Goal: Navigation & Orientation: Understand site structure

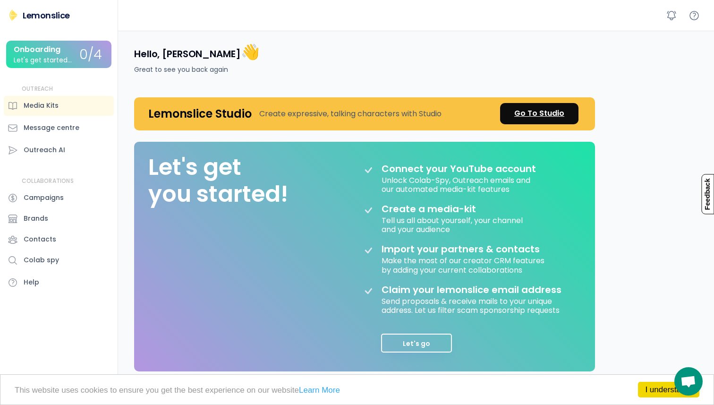
click at [545, 122] on link "Go To Studio" at bounding box center [539, 113] width 78 height 21
click at [421, 344] on button "Let's go" at bounding box center [416, 343] width 71 height 19
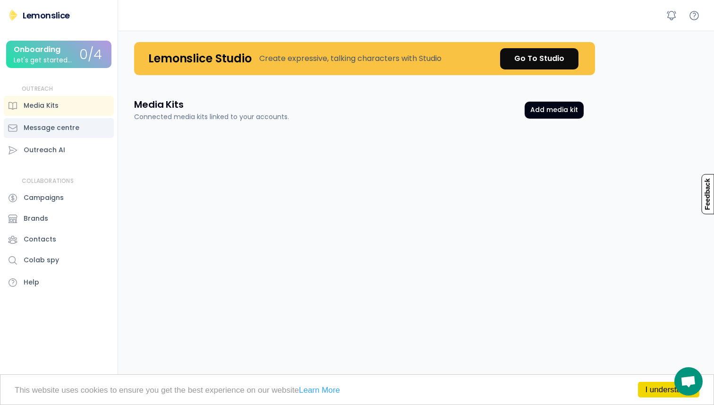
click at [74, 131] on div "Message centre" at bounding box center [52, 128] width 56 height 10
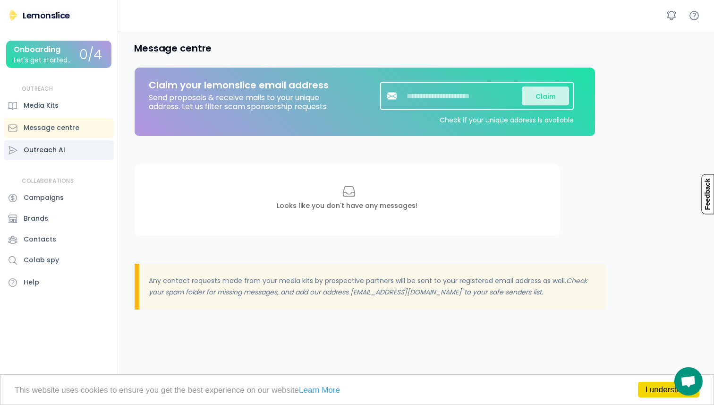
click at [70, 148] on div "Outreach AI" at bounding box center [59, 150] width 110 height 20
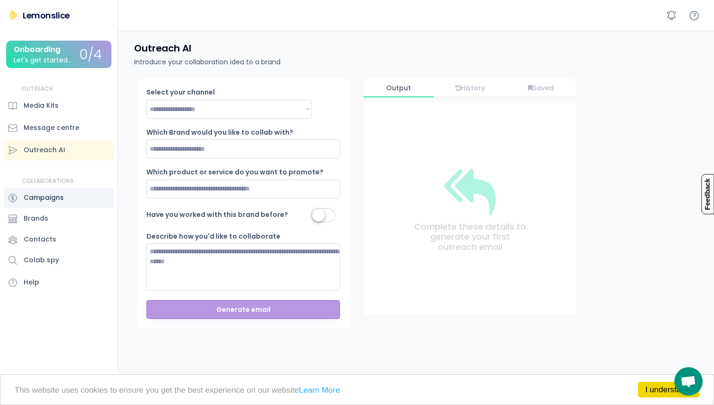
click at [76, 198] on div "Campaigns" at bounding box center [59, 198] width 110 height 20
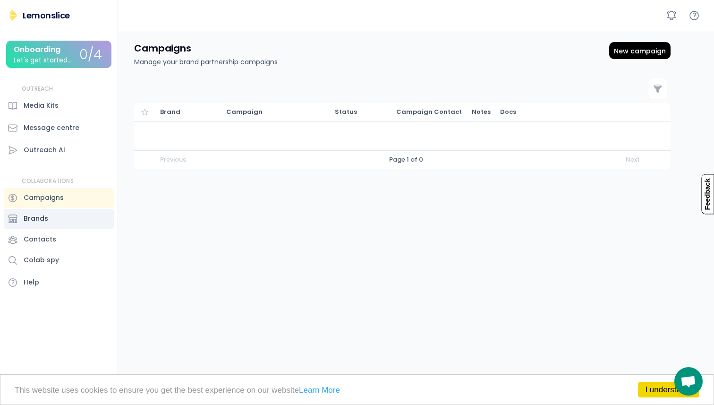
click at [68, 218] on div "Brands" at bounding box center [59, 219] width 110 height 20
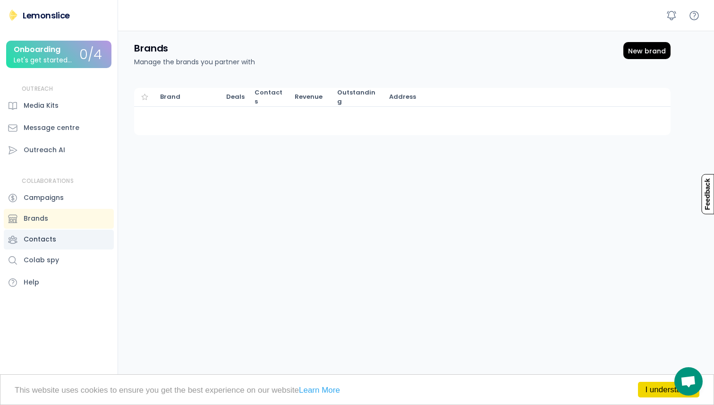
click at [63, 237] on div "Contacts" at bounding box center [59, 240] width 110 height 20
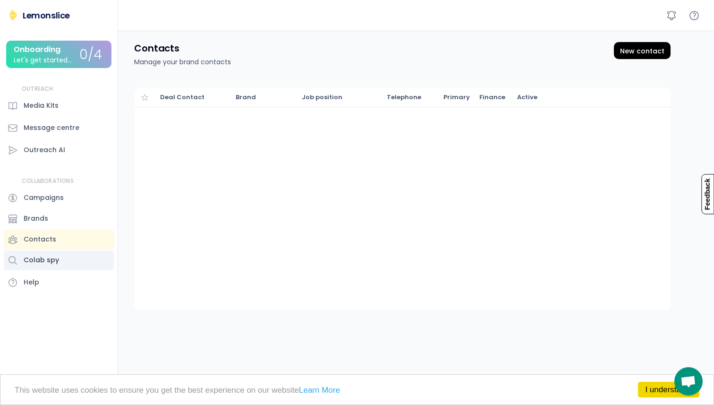
click at [63, 254] on div "Colab spy" at bounding box center [59, 260] width 110 height 20
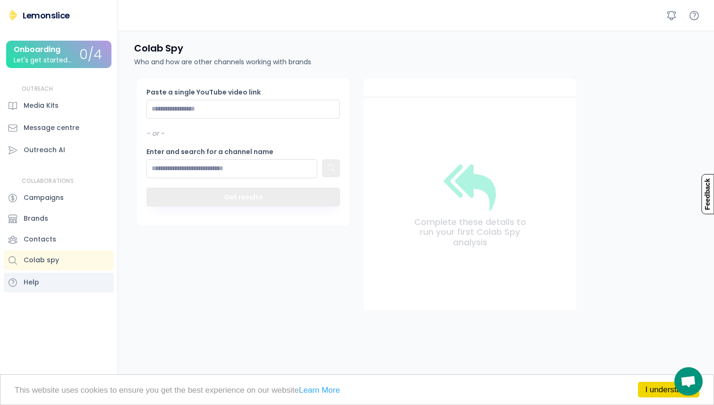
click at [62, 279] on div "Help" at bounding box center [59, 283] width 110 height 20
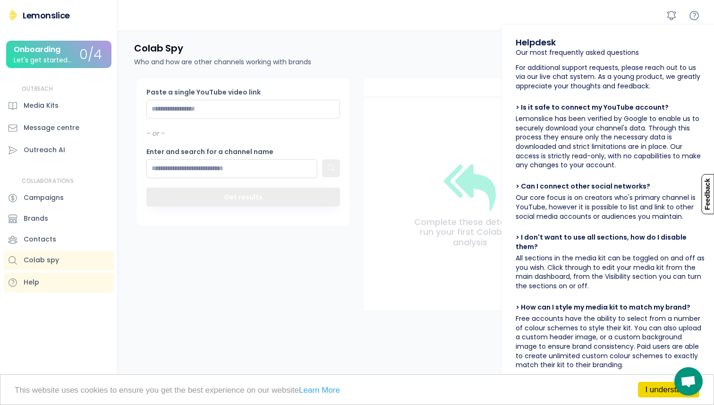
click at [68, 49] on div "Onboarding Let's get started..." at bounding box center [47, 54] width 66 height 18
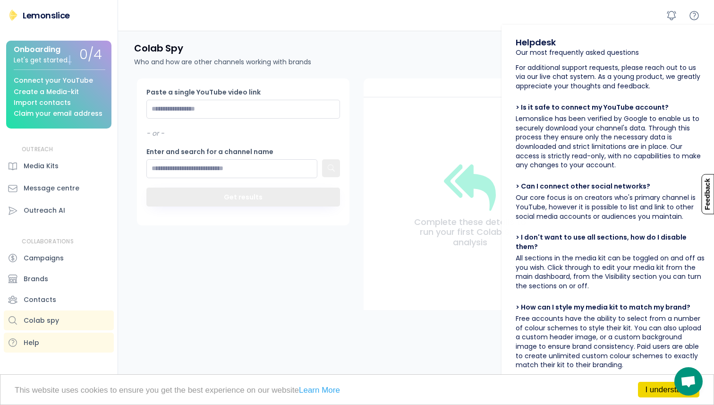
click at [68, 60] on div "Let's get started..." at bounding box center [43, 60] width 58 height 7
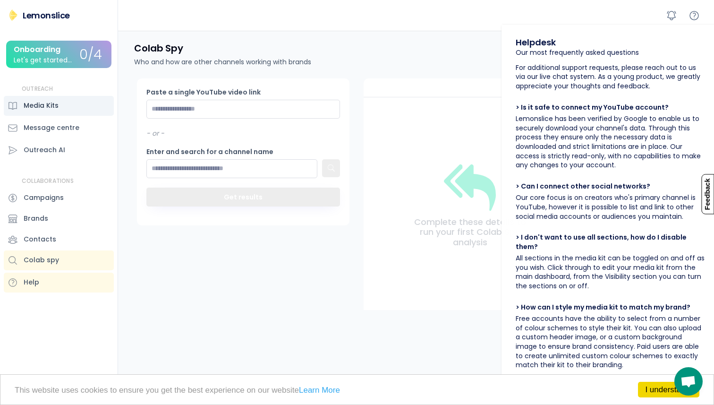
click at [48, 109] on div "Media Kits" at bounding box center [41, 106] width 35 height 10
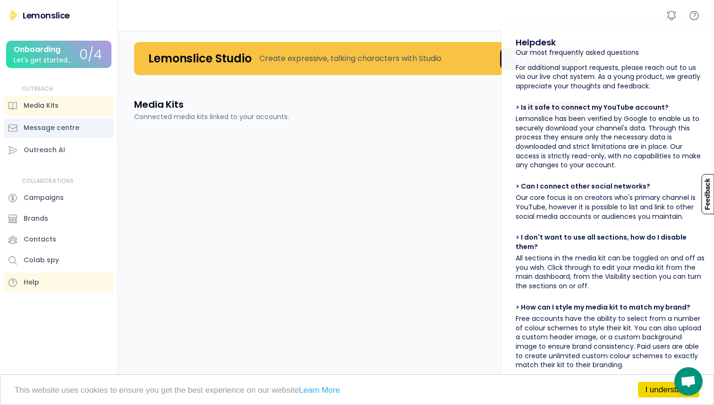
click at [76, 132] on div "Message centre" at bounding box center [52, 128] width 56 height 10
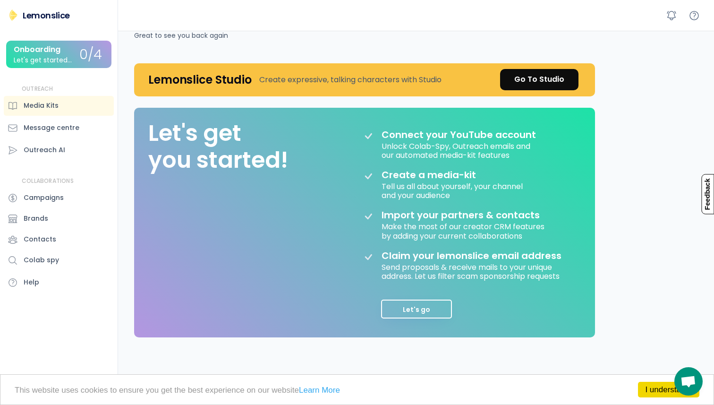
scroll to position [35, 0]
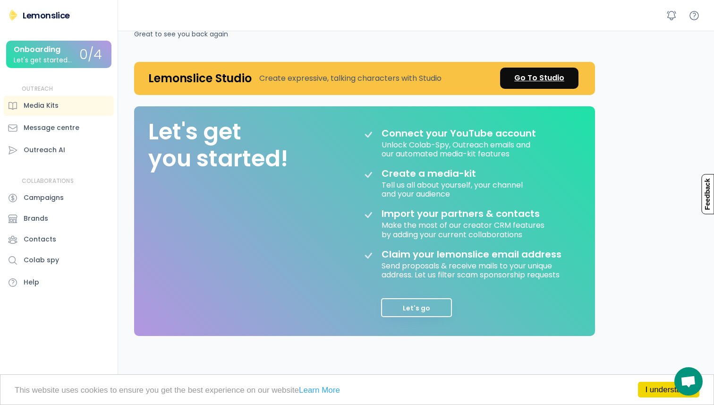
click at [543, 77] on div "Go To Studio" at bounding box center [539, 77] width 50 height 11
